Goal: Transaction & Acquisition: Book appointment/travel/reservation

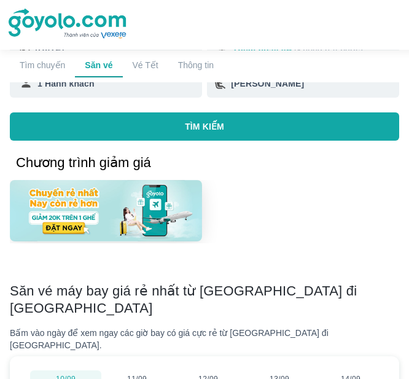
scroll to position [241, 0]
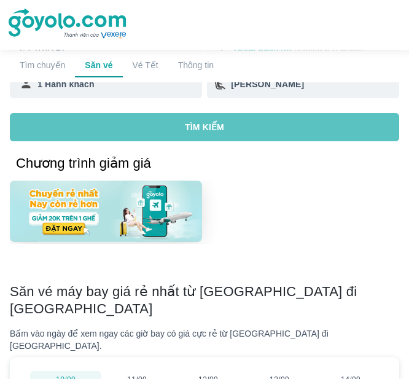
click at [116, 139] on button "TÌM KIẾM" at bounding box center [204, 127] width 389 height 28
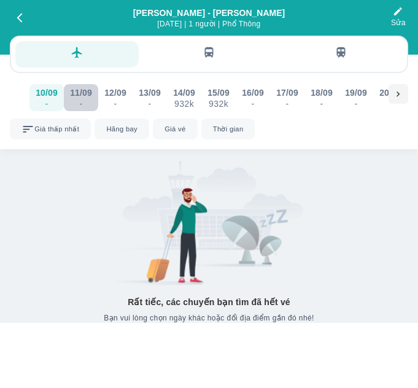
click at [91, 92] on div "11/09" at bounding box center [81, 93] width 22 height 12
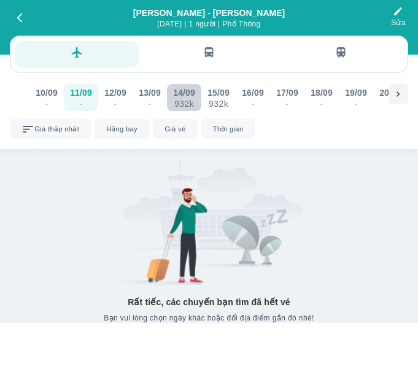
click at [178, 93] on div "14/09" at bounding box center [184, 93] width 22 height 12
